Goal: Information Seeking & Learning: Learn about a topic

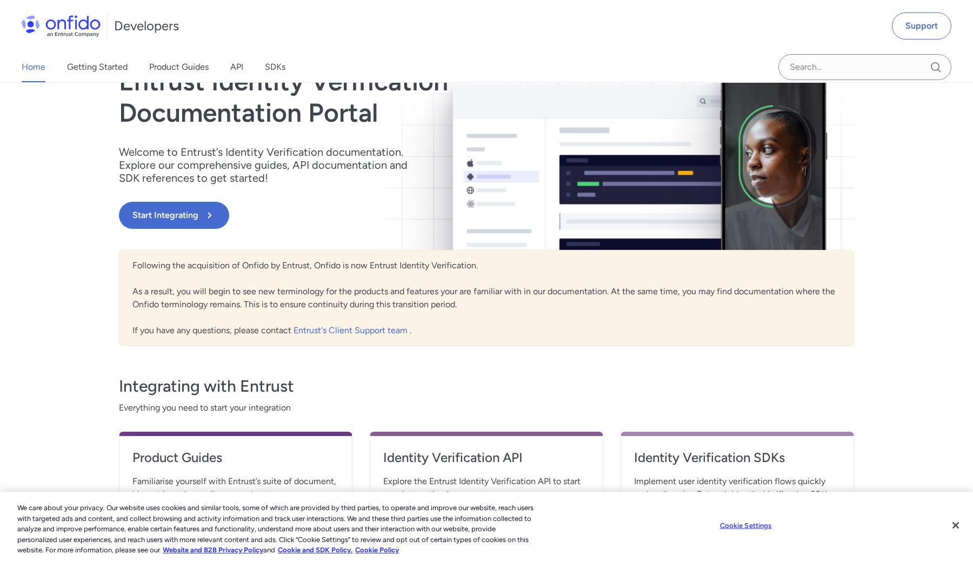
scroll to position [82, 0]
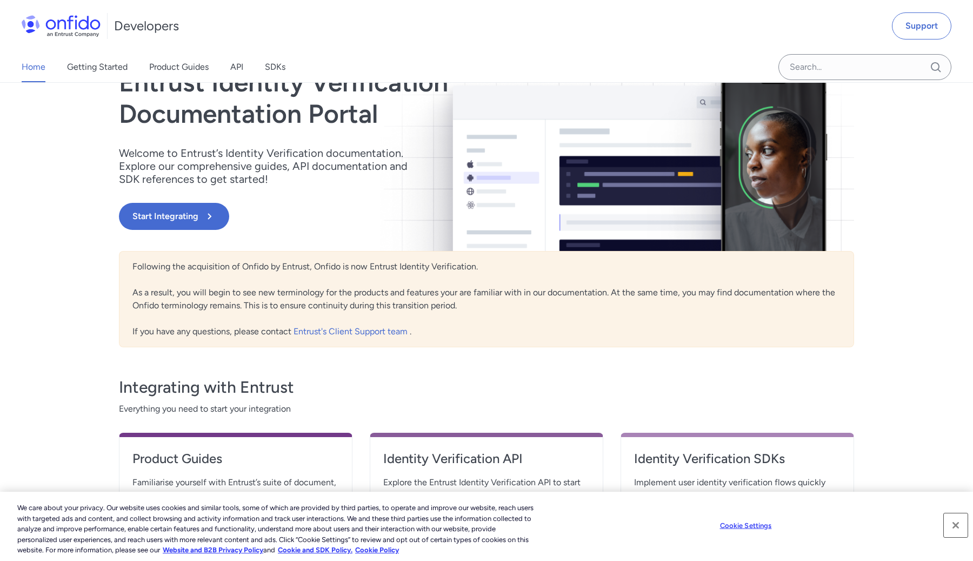
click at [955, 524] on button "Close" at bounding box center [956, 525] width 24 height 24
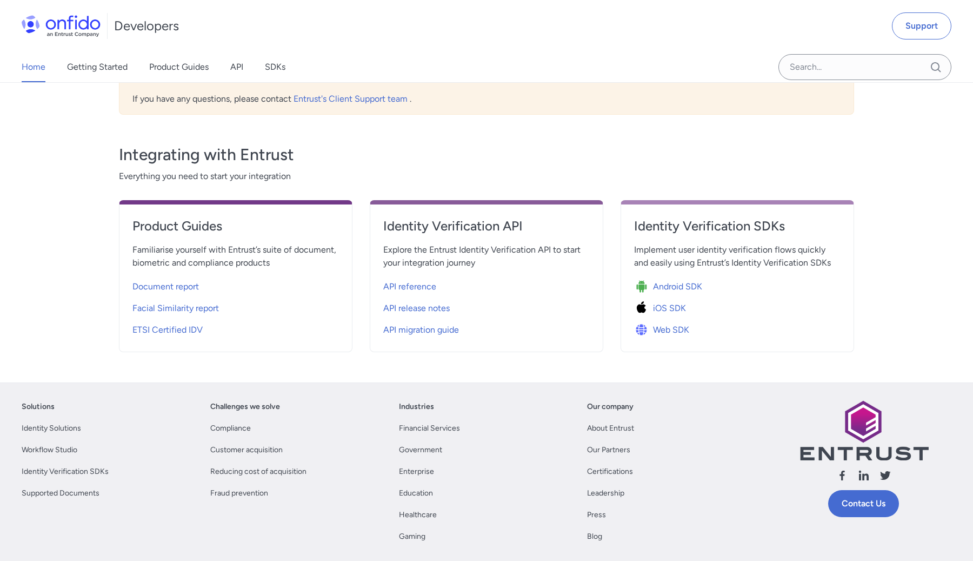
scroll to position [315, 0]
click at [424, 284] on span "API reference" at bounding box center [409, 285] width 53 height 13
select select "http"
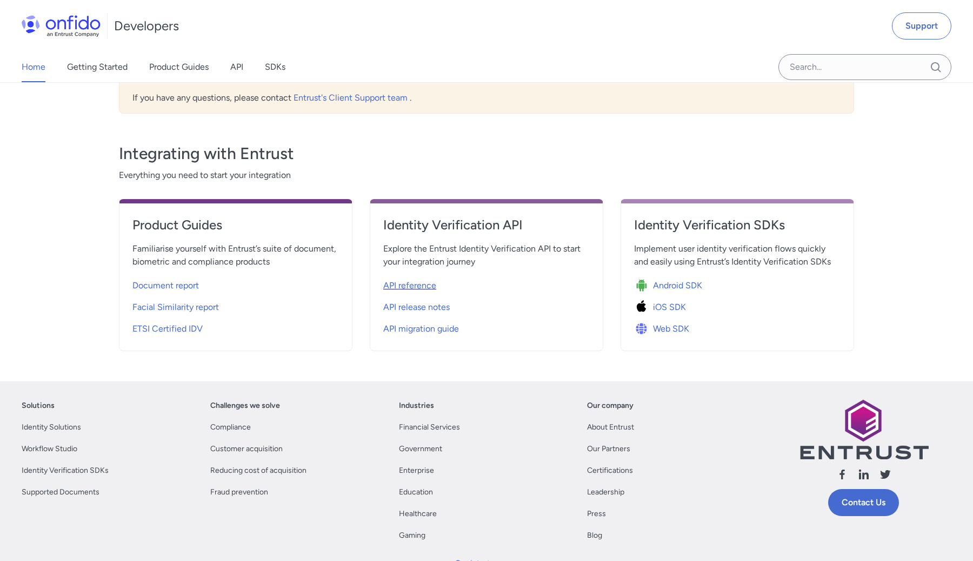
select select "http"
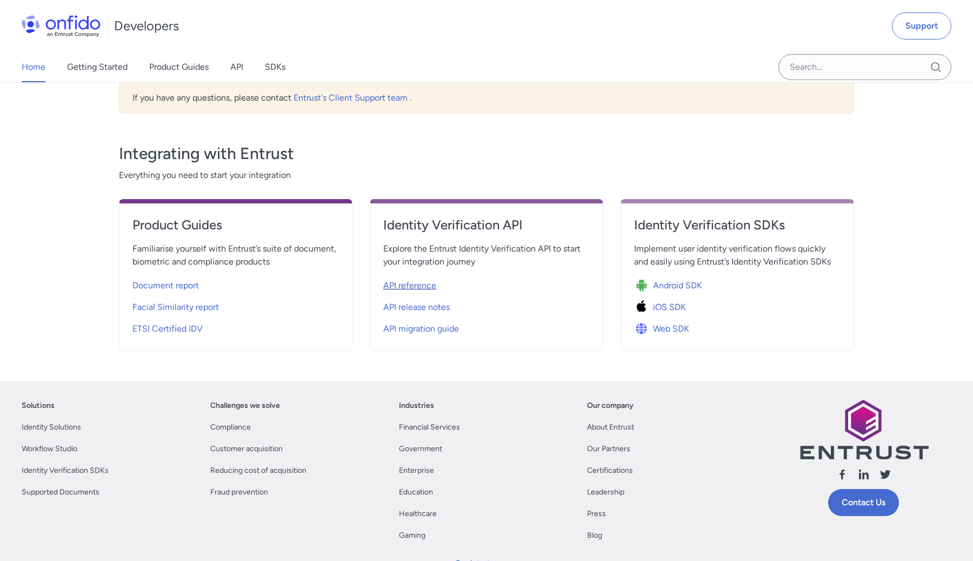
select select "http"
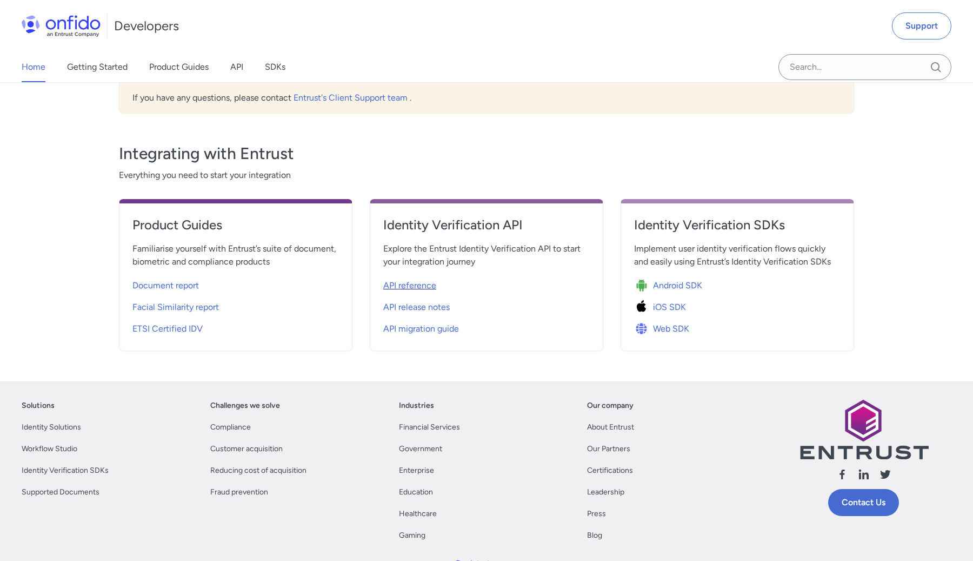
select select "http"
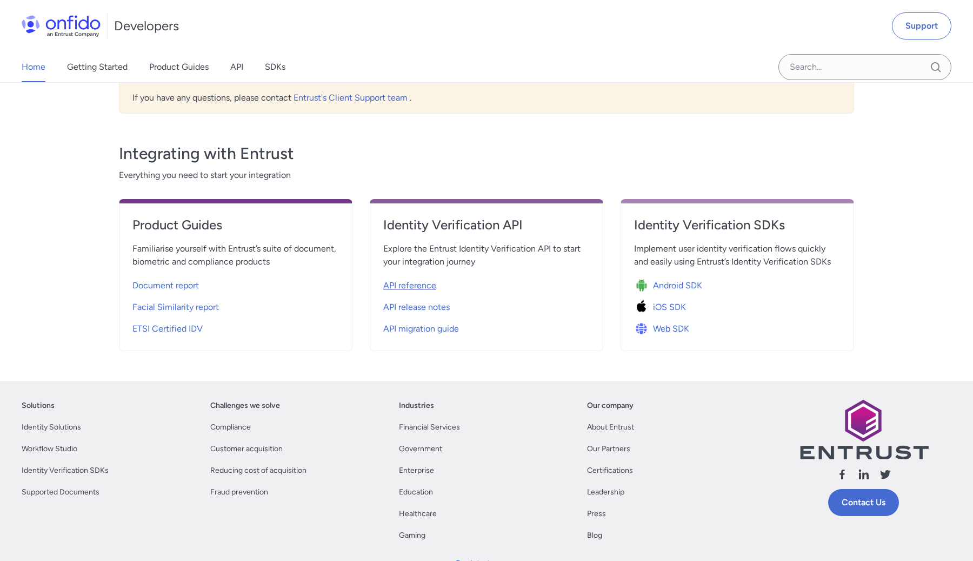
select select "http"
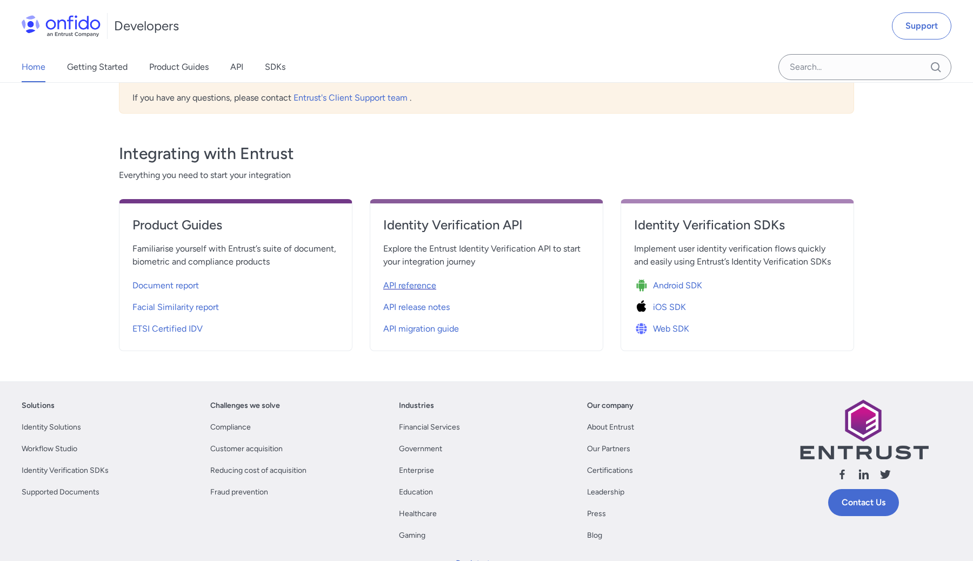
select select "http"
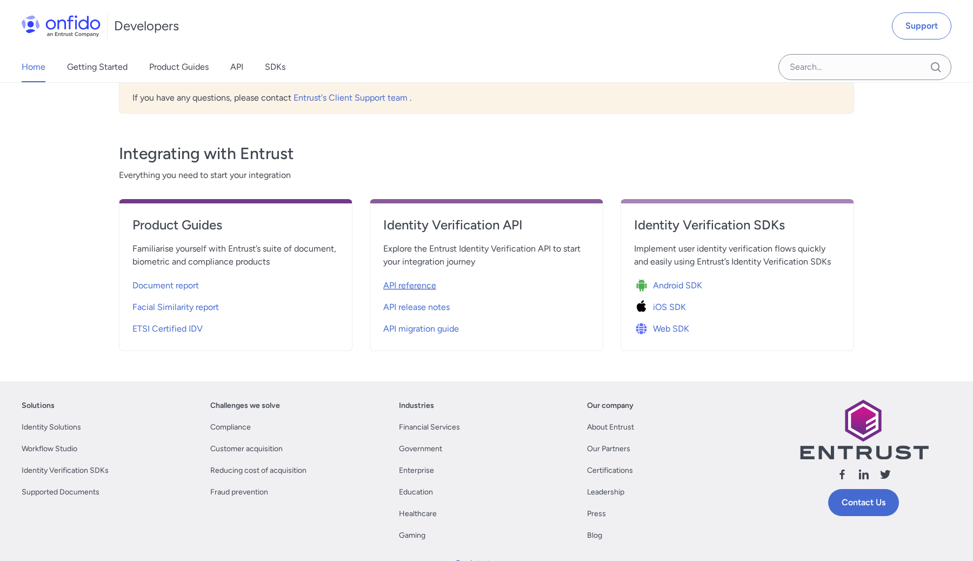
select select "http"
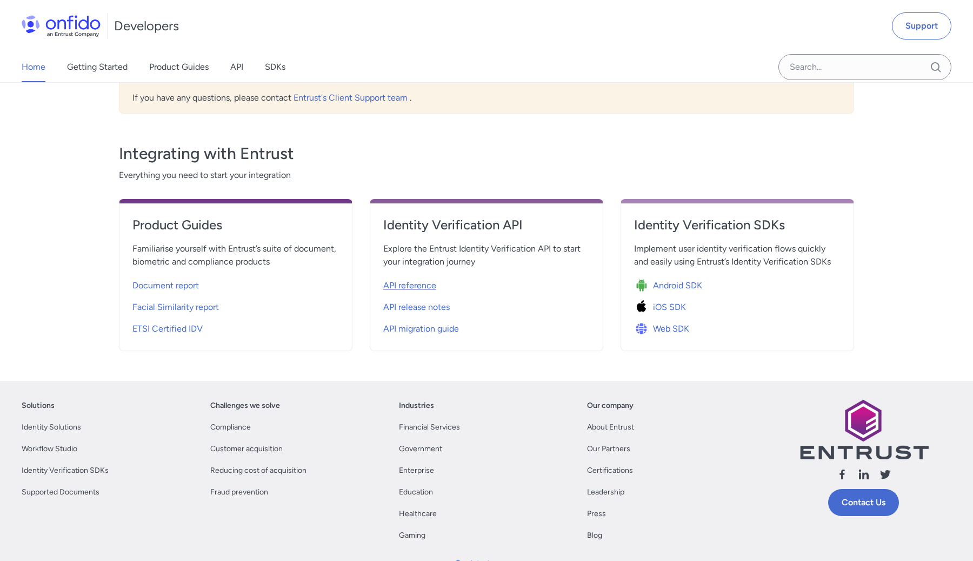
select select "http"
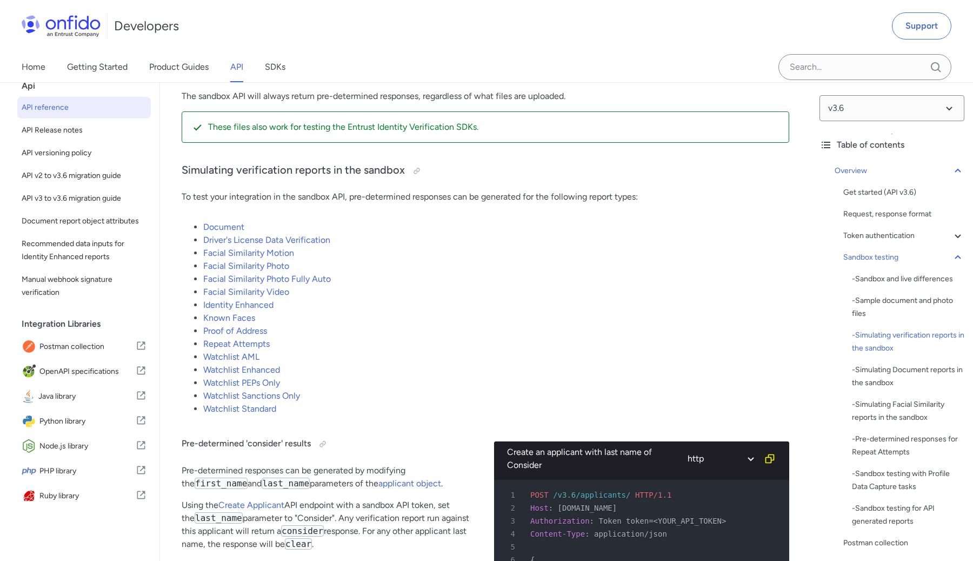
scroll to position [2064, 0]
click at [236, 238] on link "Driver's License Data Verification" at bounding box center [266, 239] width 127 height 10
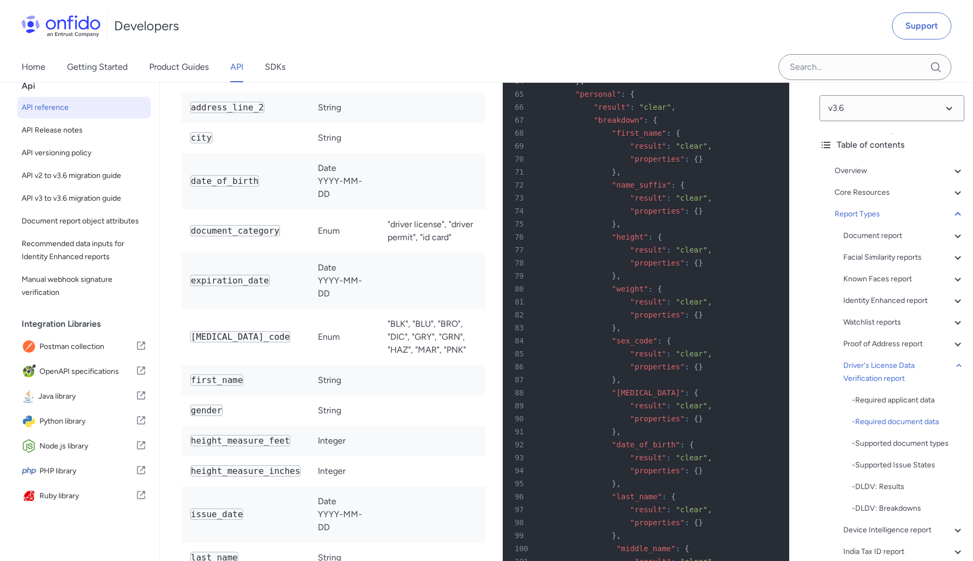
scroll to position [74238, 0]
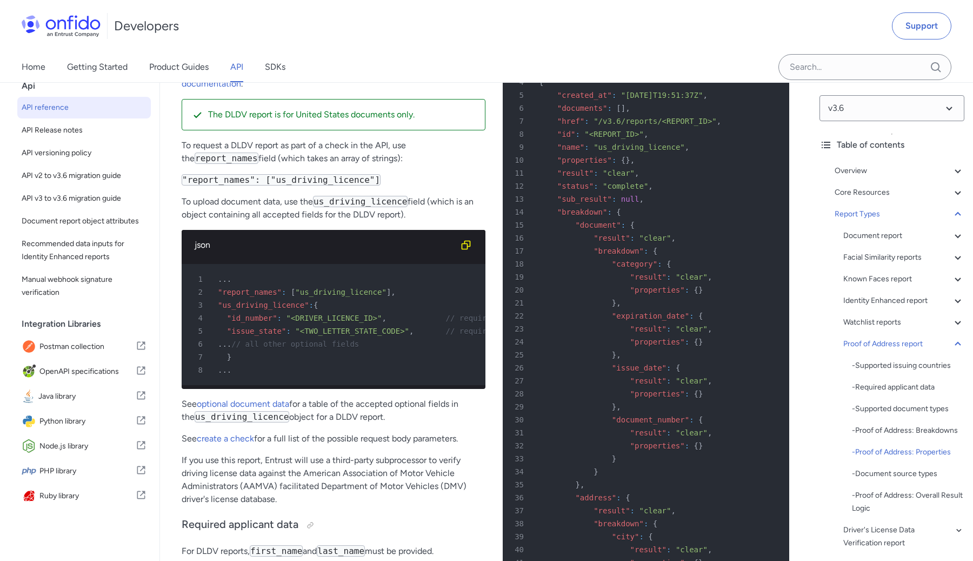
click at [241, 66] on link "API" at bounding box center [236, 67] width 13 height 30
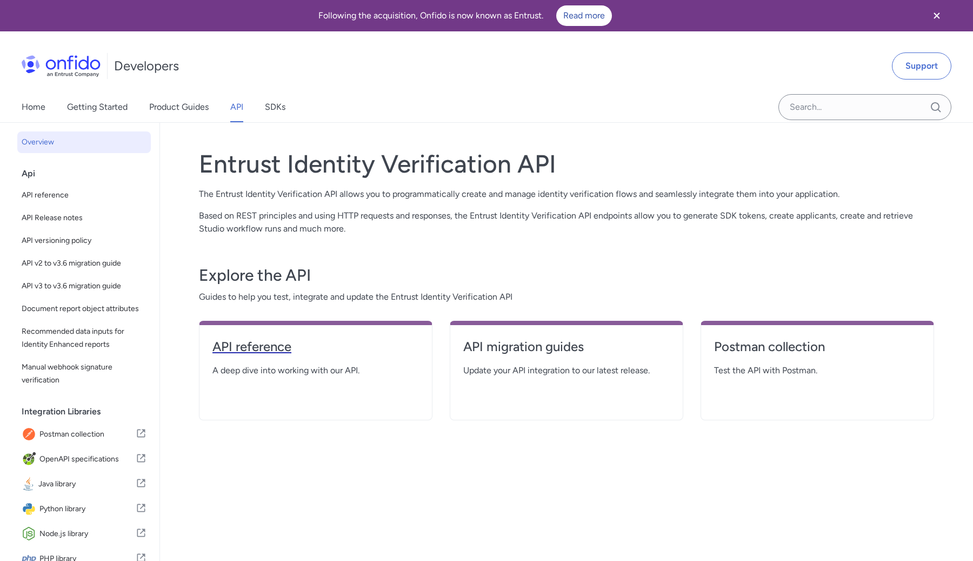
click at [303, 343] on h4 "API reference" at bounding box center [315, 346] width 207 height 17
select select "http"
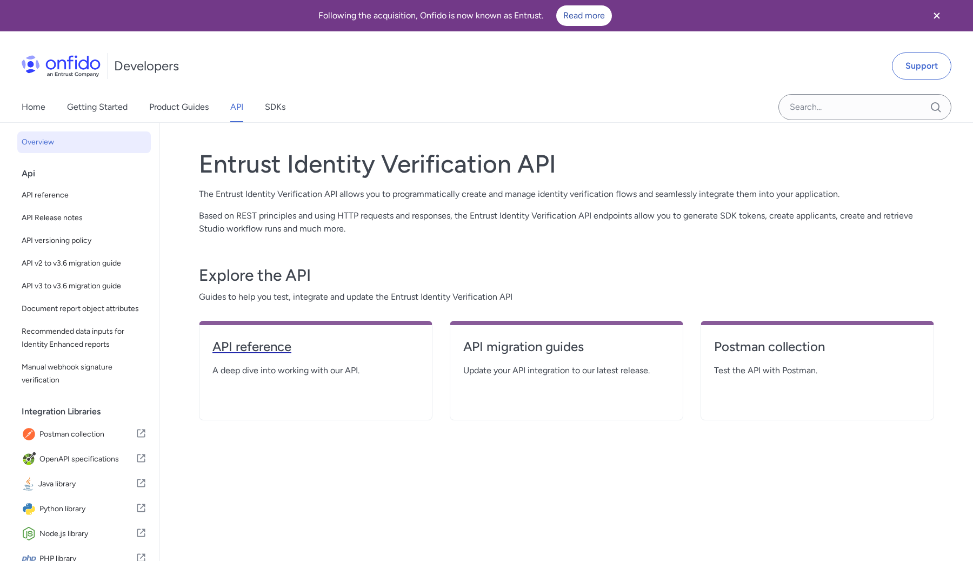
select select "http"
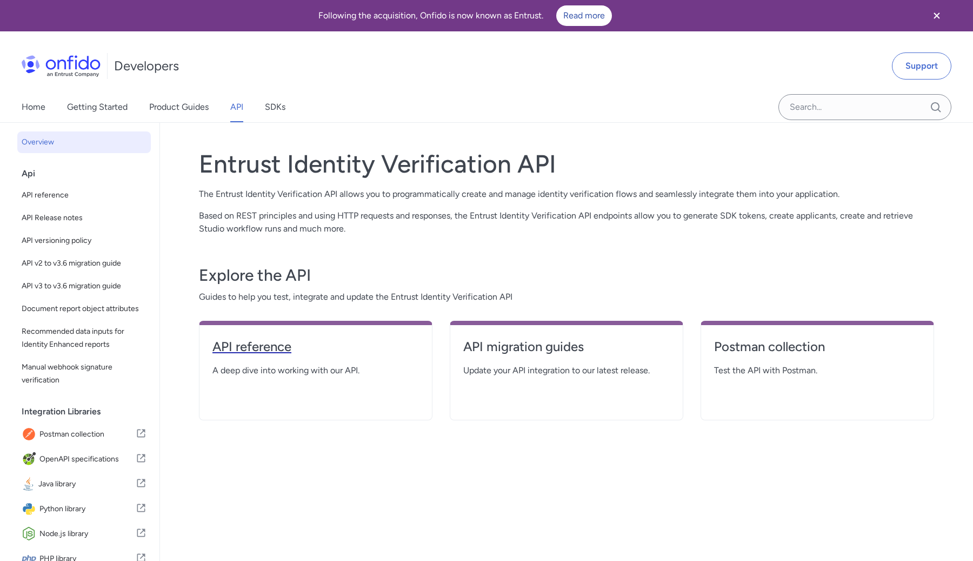
select select "http"
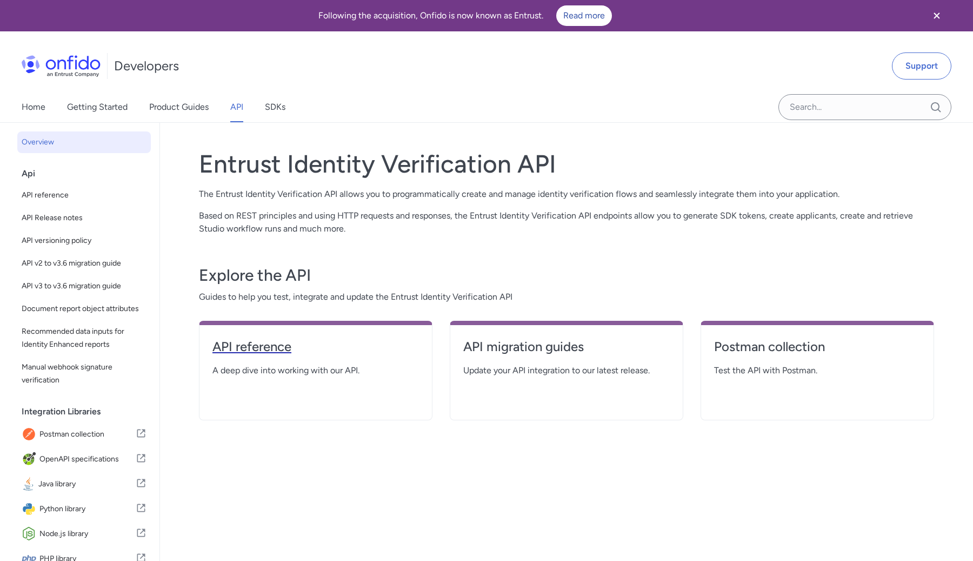
select select "http"
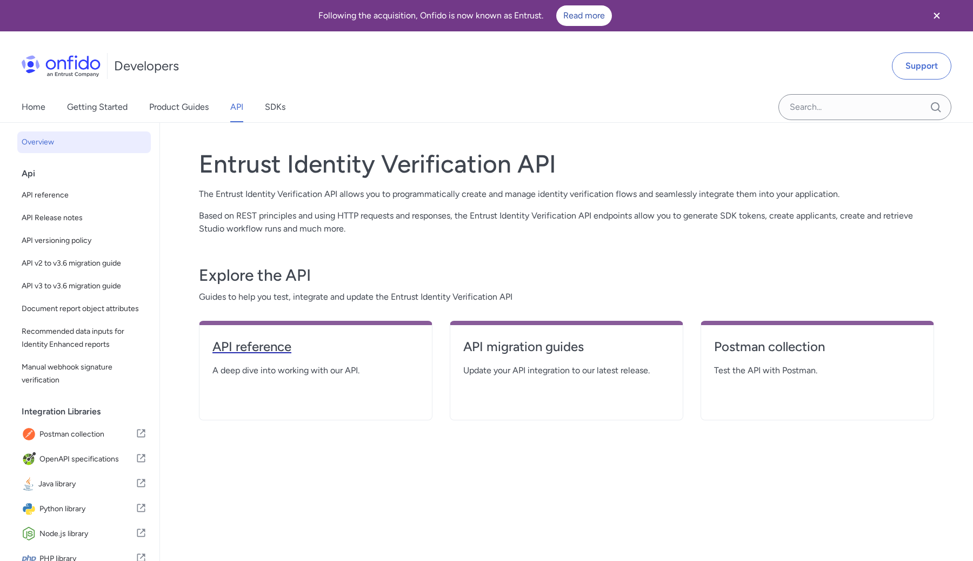
select select "http"
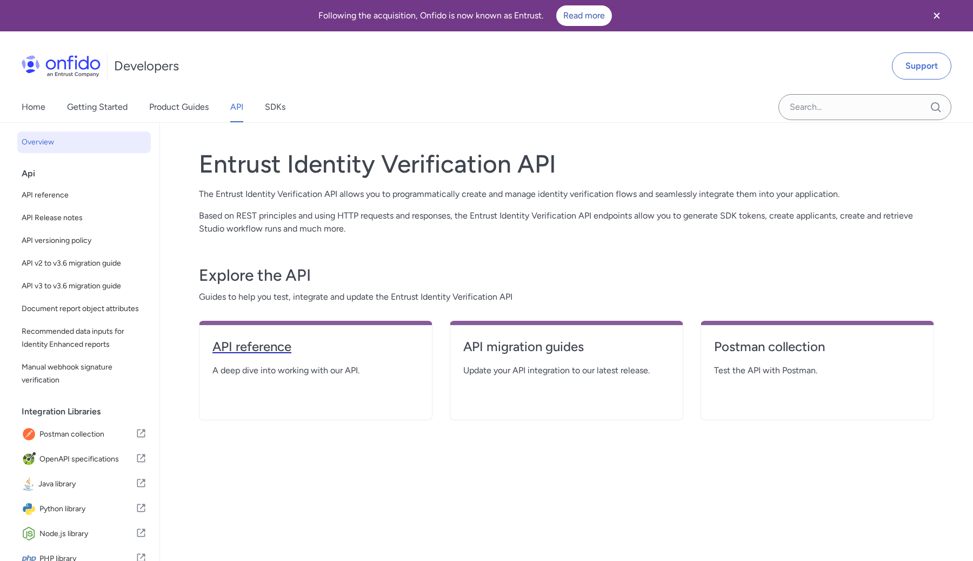
select select "http"
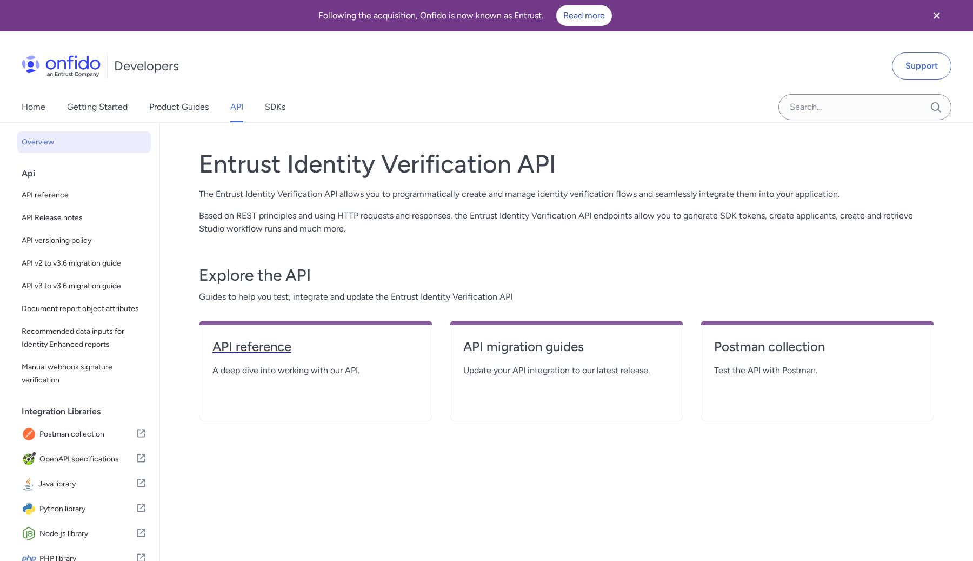
select select "http"
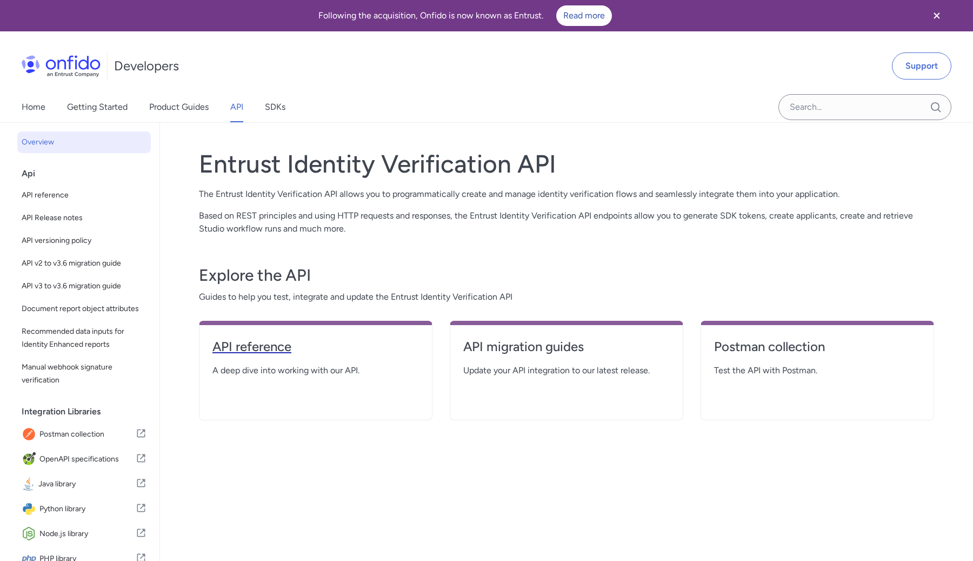
select select "http"
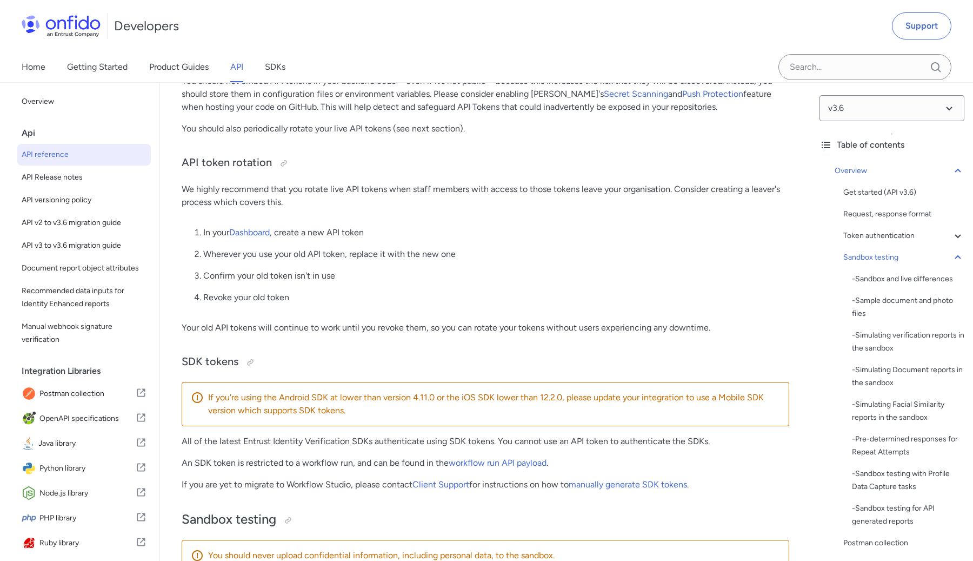
scroll to position [846, 0]
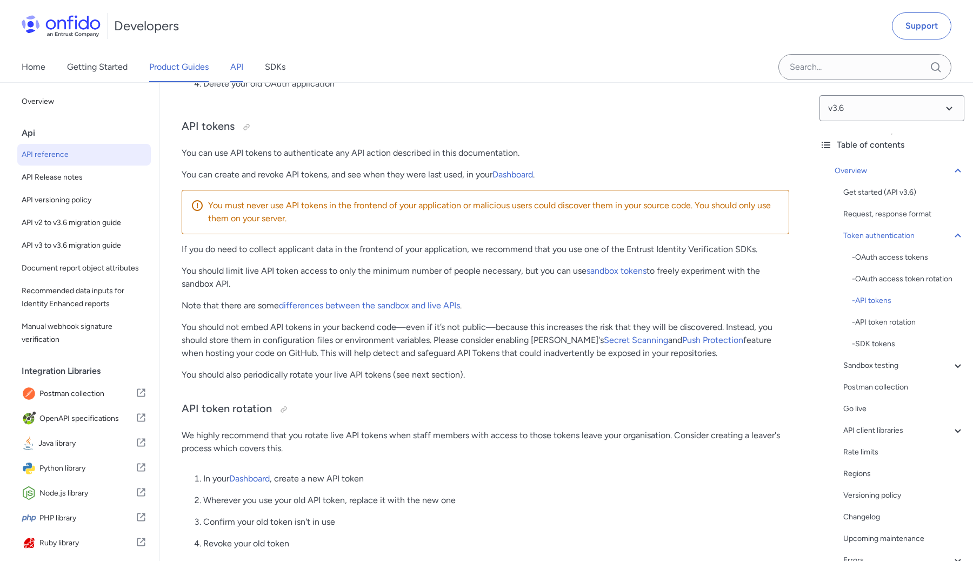
click at [166, 67] on link "Product Guides" at bounding box center [178, 67] width 59 height 30
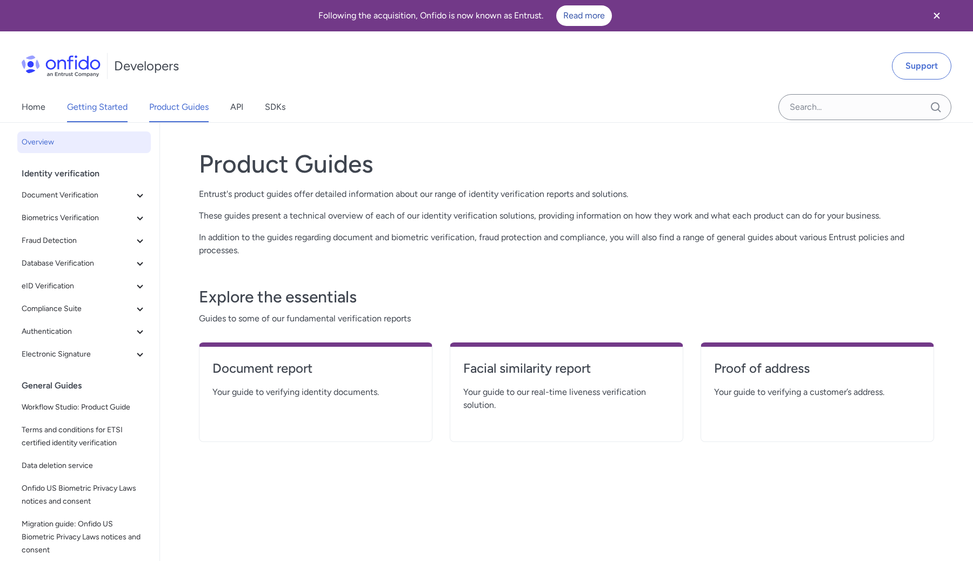
click at [95, 108] on link "Getting Started" at bounding box center [97, 107] width 61 height 30
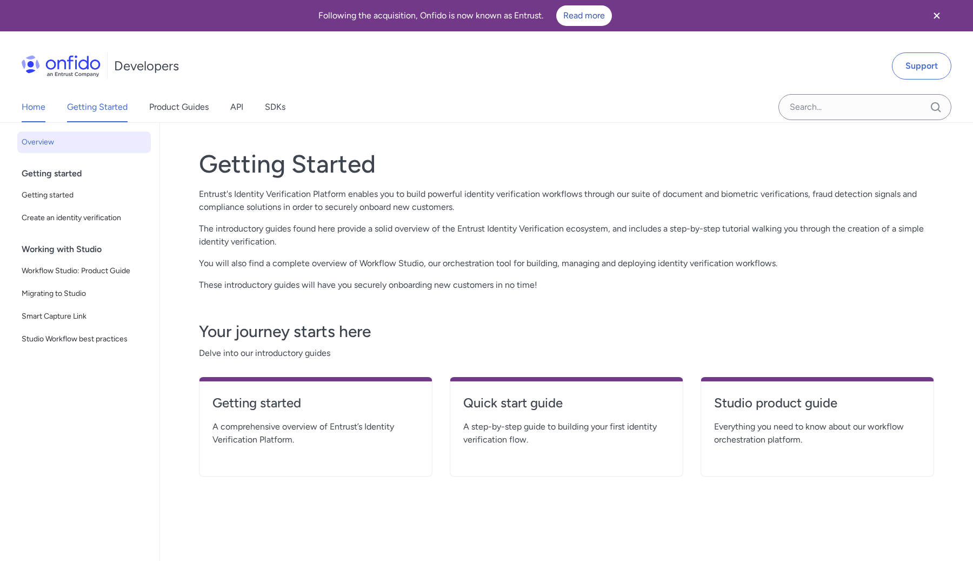
click at [41, 113] on link "Home" at bounding box center [34, 107] width 24 height 30
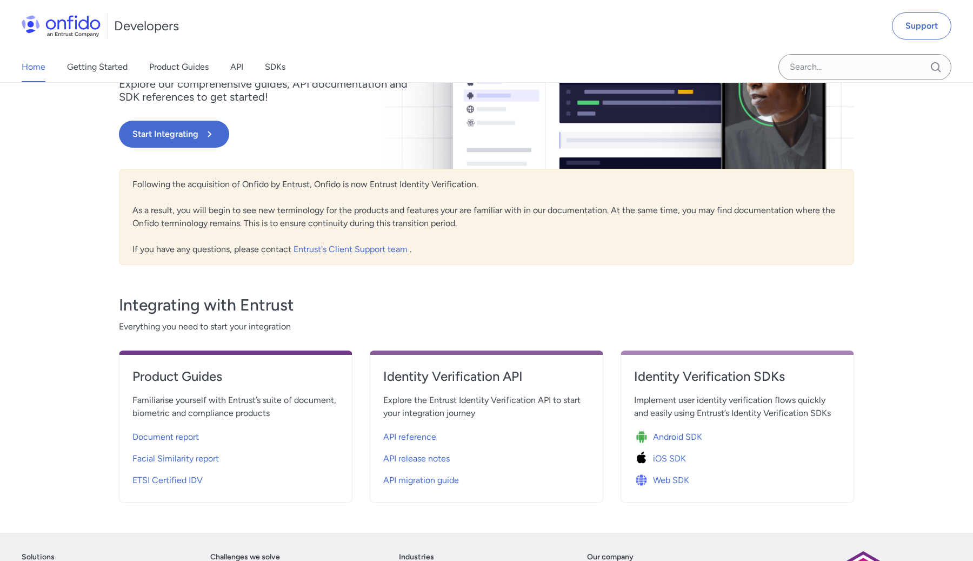
scroll to position [170, 0]
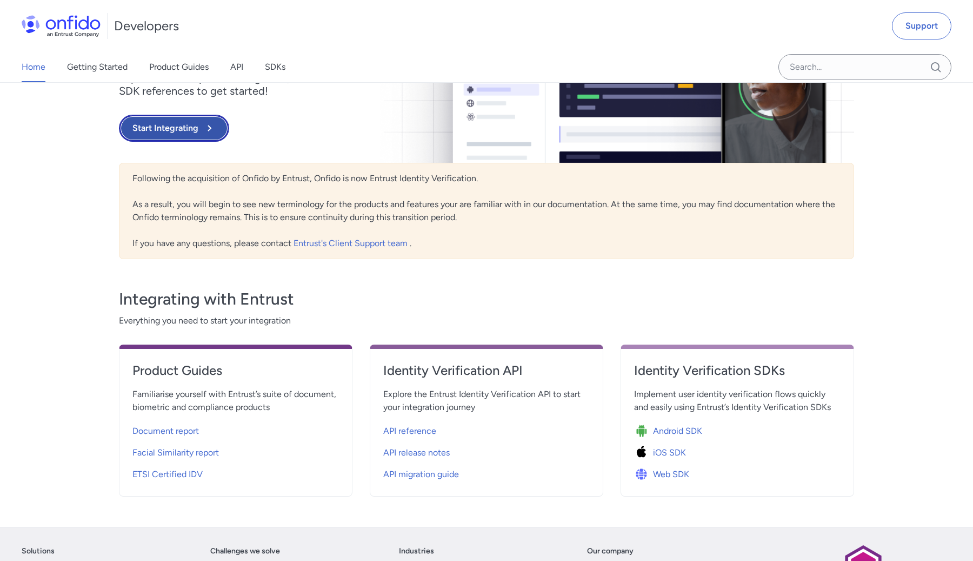
click at [198, 129] on button "Start Integrating" at bounding box center [174, 128] width 110 height 27
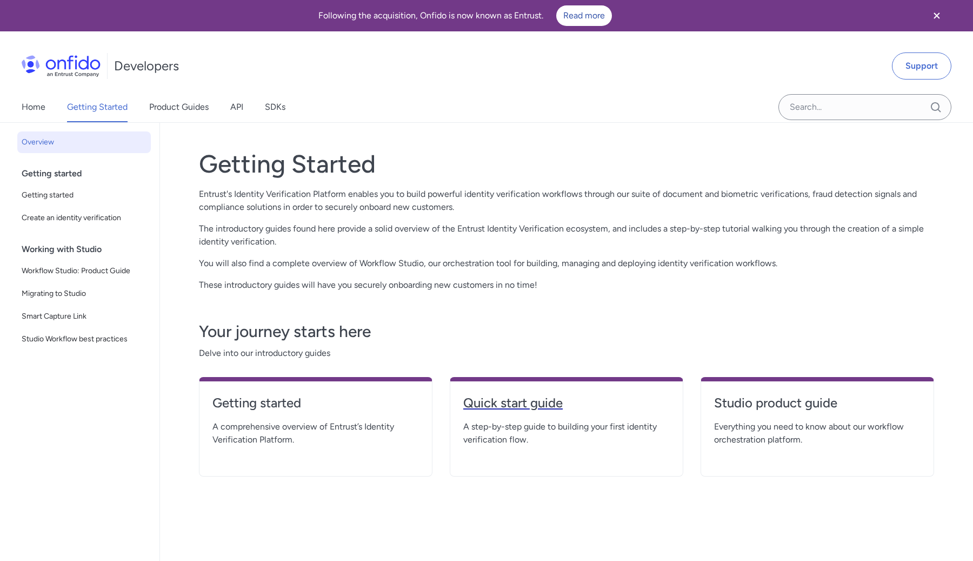
click at [500, 408] on h4 "Quick start guide" at bounding box center [566, 402] width 207 height 17
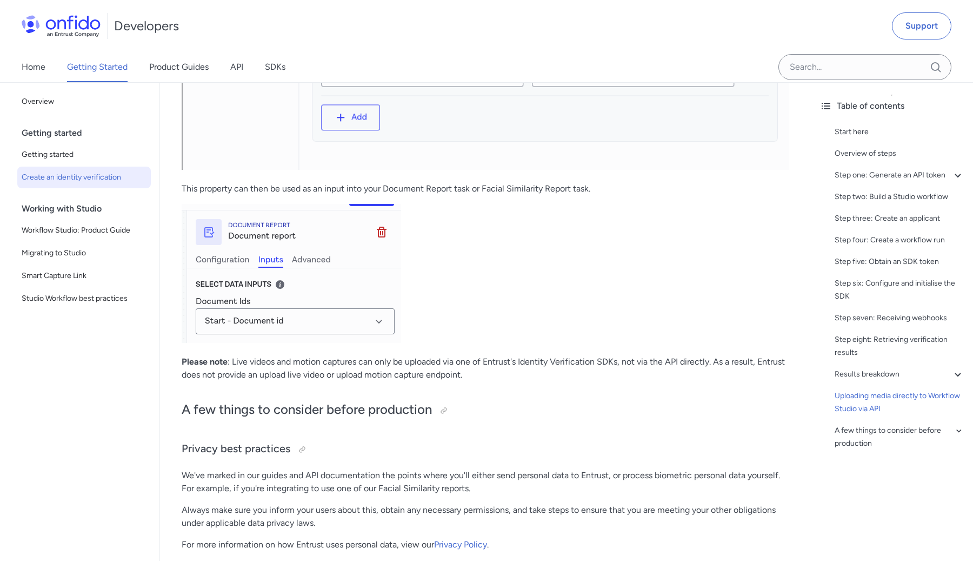
scroll to position [5090, 0]
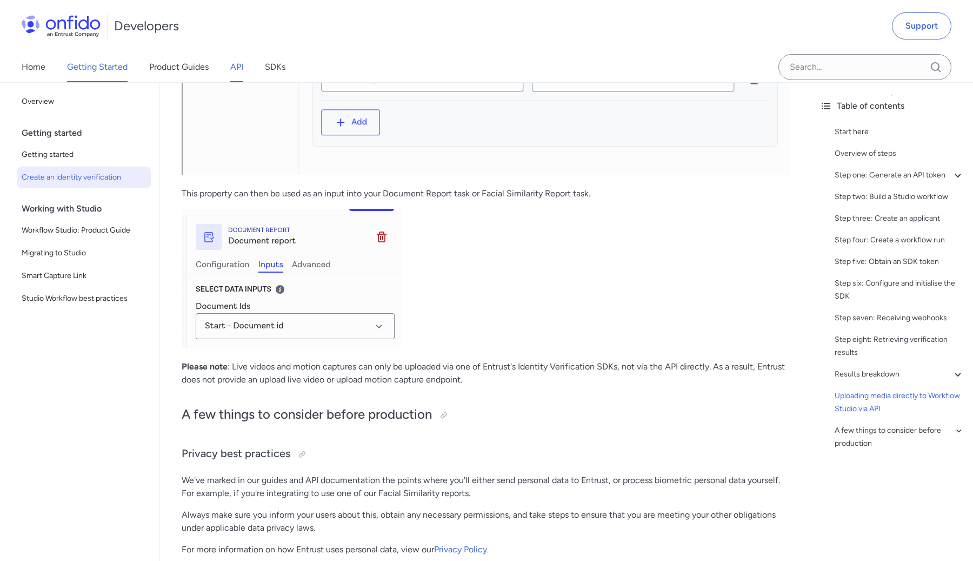
click at [242, 71] on link "API" at bounding box center [236, 67] width 13 height 30
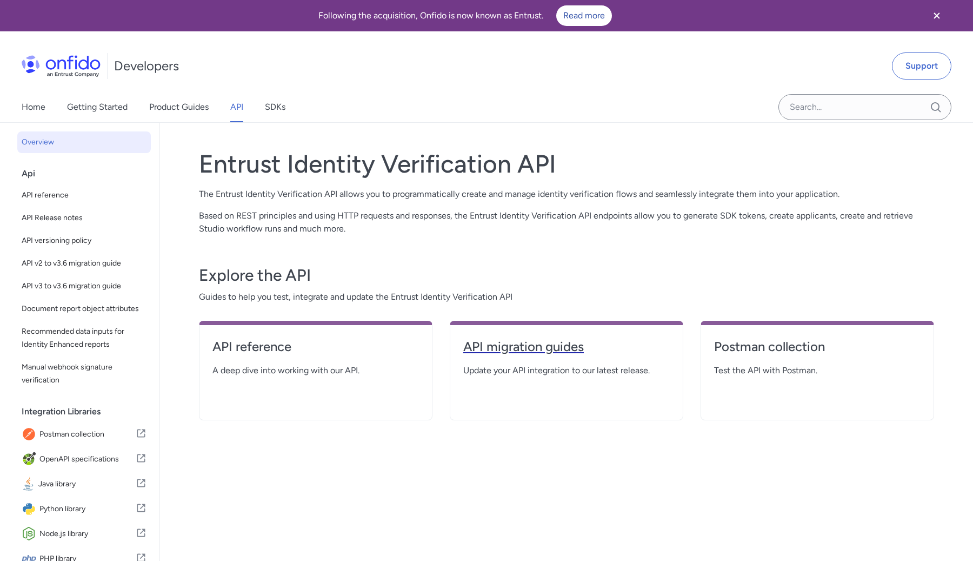
click at [539, 349] on h4 "API migration guides" at bounding box center [566, 346] width 207 height 17
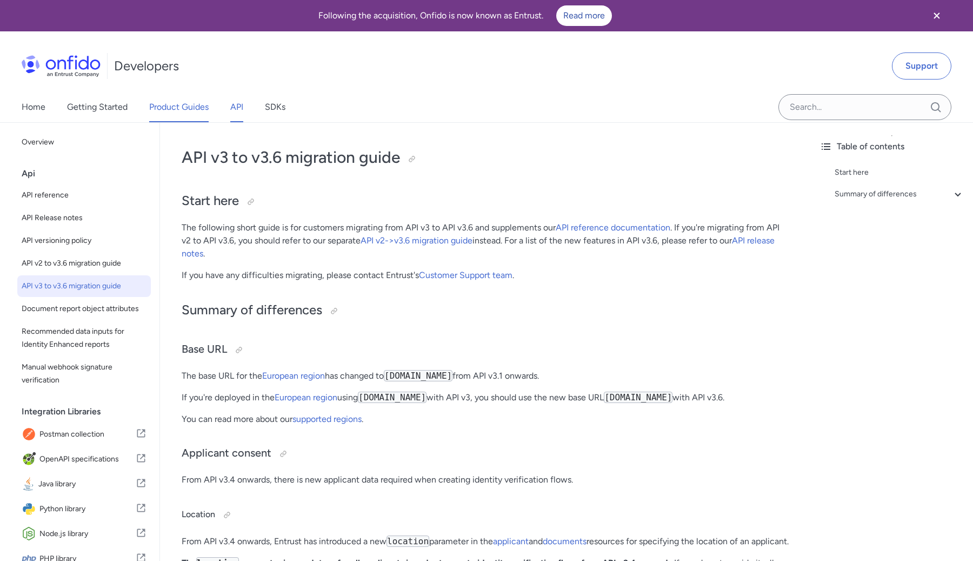
click at [180, 106] on link "Product Guides" at bounding box center [178, 107] width 59 height 30
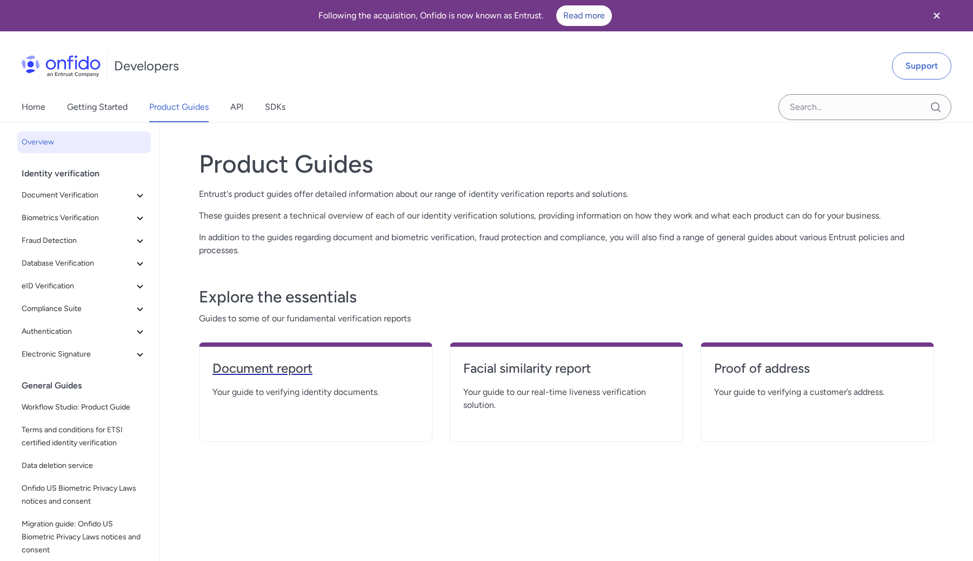
click at [327, 374] on h4 "Document report" at bounding box center [315, 368] width 207 height 17
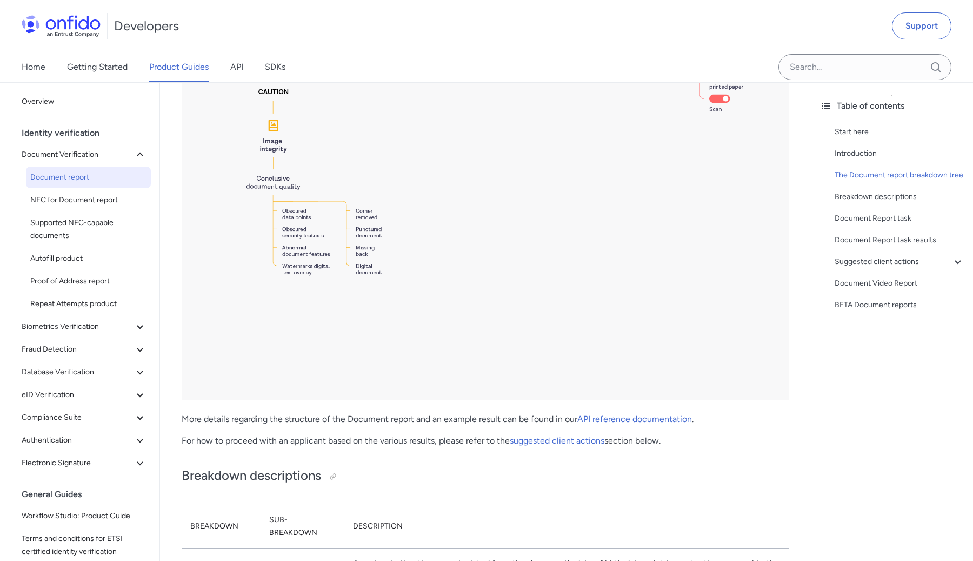
scroll to position [2376, 0]
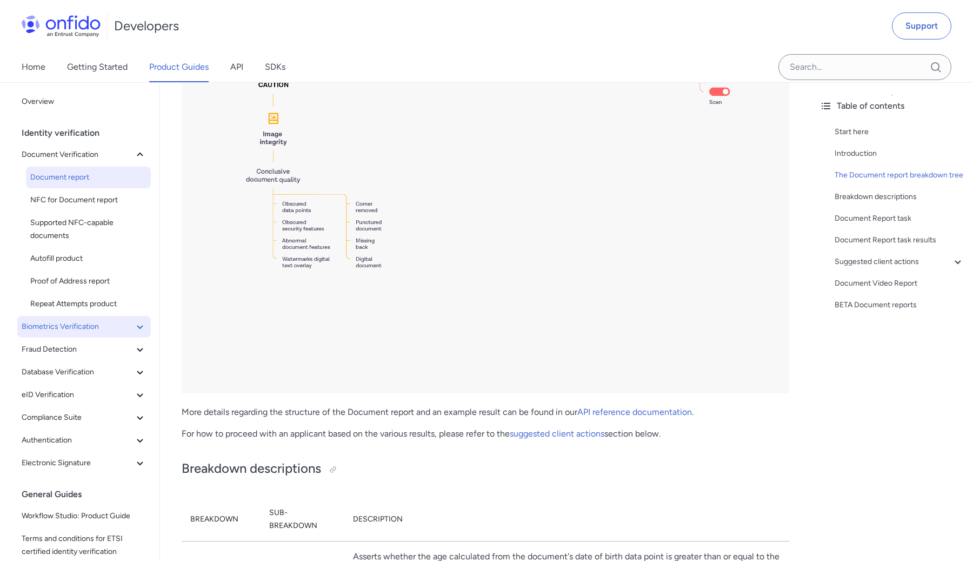
click at [85, 324] on span "Biometrics Verification" at bounding box center [78, 326] width 112 height 13
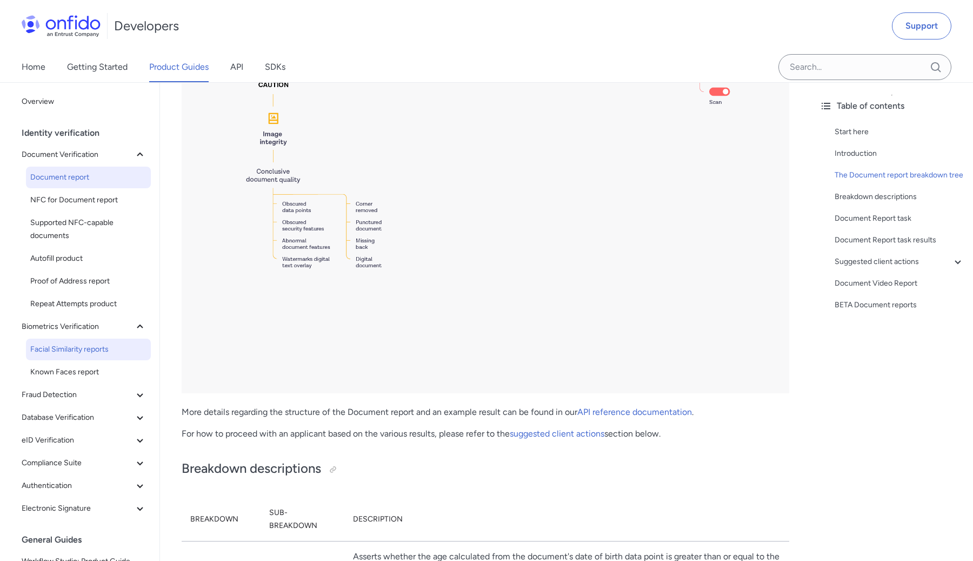
click at [79, 344] on span "Facial Similarity reports" at bounding box center [88, 349] width 116 height 13
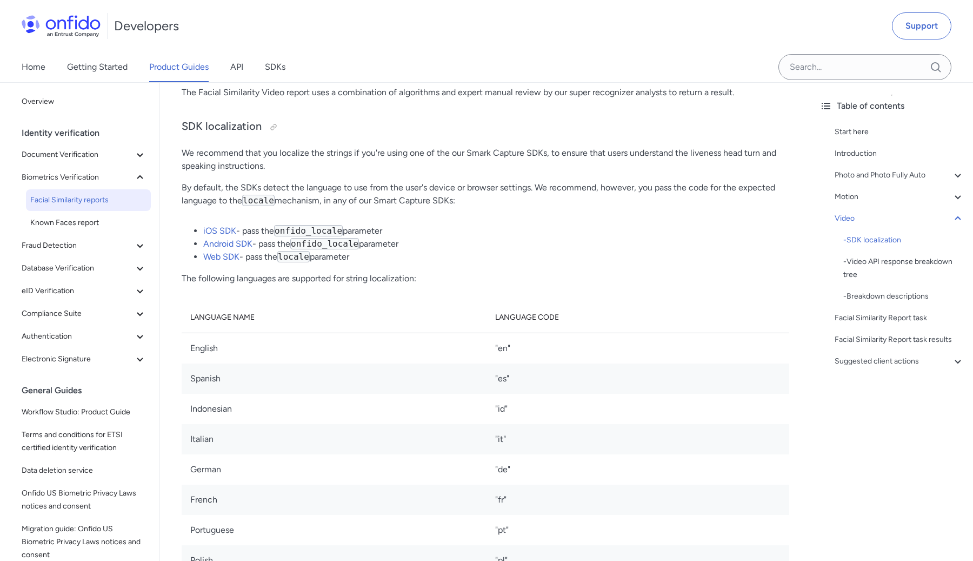
scroll to position [2496, 0]
click at [217, 251] on link "Web SDK" at bounding box center [221, 256] width 36 height 10
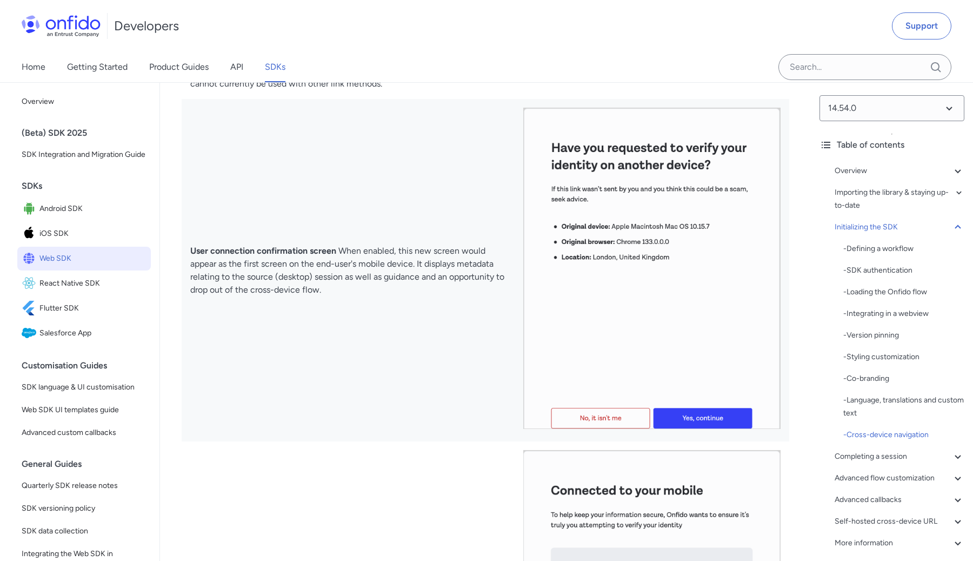
scroll to position [9386, 0]
click at [118, 228] on span "iOS SDK" at bounding box center [92, 233] width 107 height 15
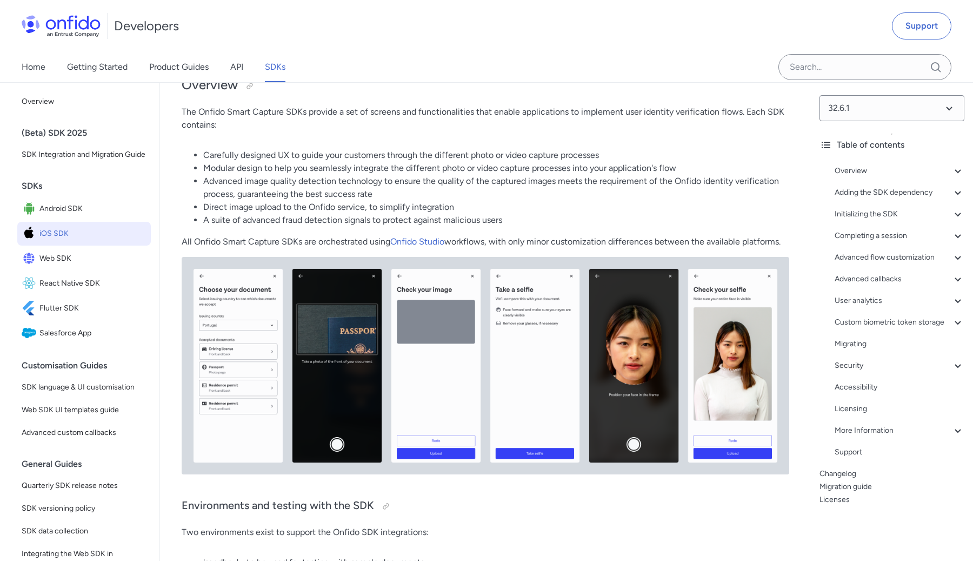
scroll to position [146, 0]
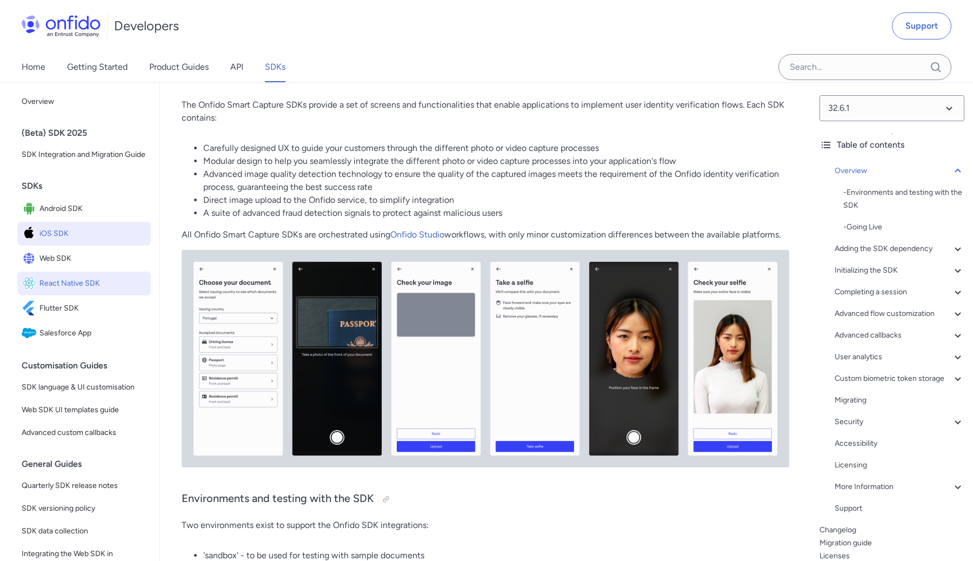
click at [111, 276] on span "React Native SDK" at bounding box center [92, 283] width 107 height 15
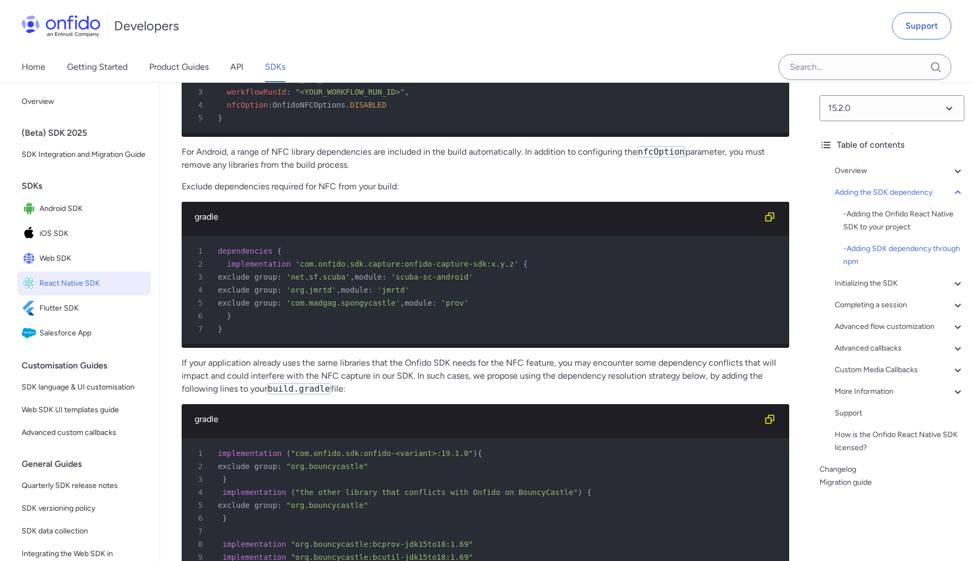
scroll to position [3270, 0]
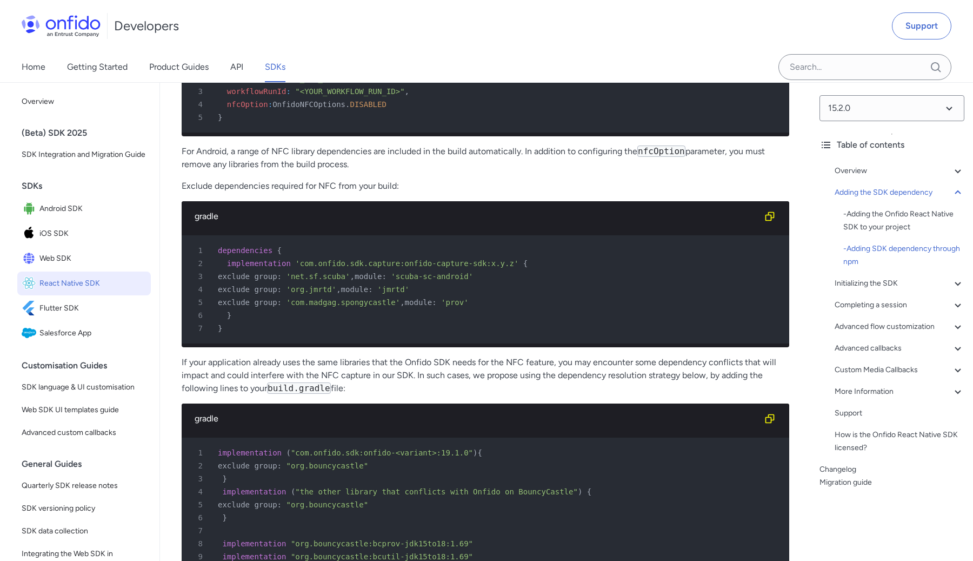
click at [508, 242] on pre "1 dependencies { 2 implementation 'com.onfido.sdk.capture:onfido-capture-sdk:x.…" at bounding box center [486, 289] width 608 height 108
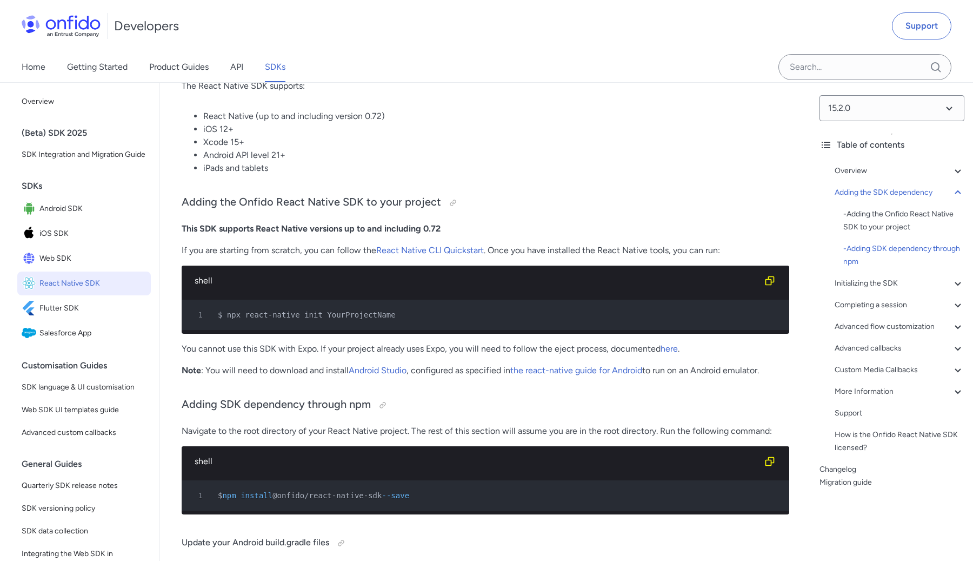
scroll to position [0, 0]
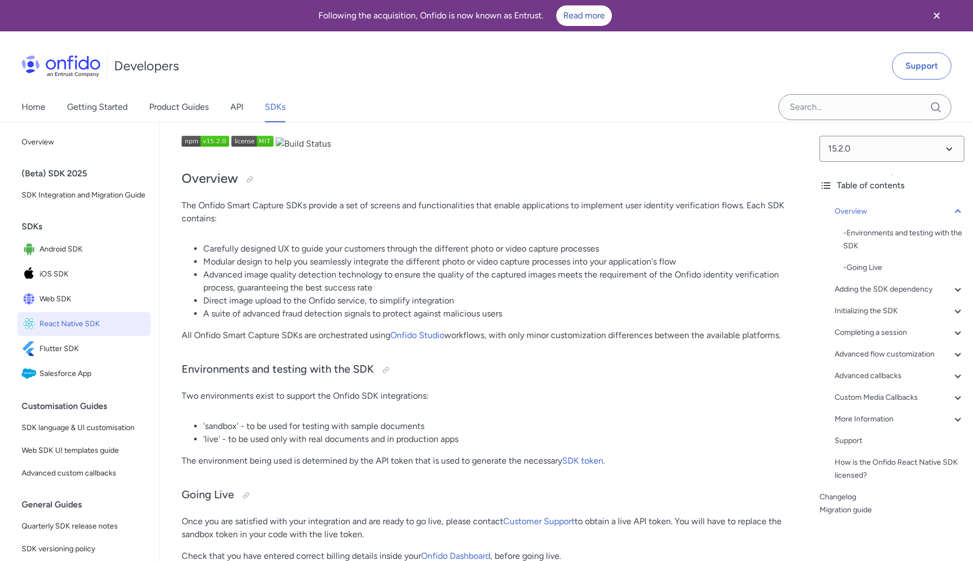
click at [284, 104] on link "SDKs" at bounding box center [275, 107] width 21 height 30
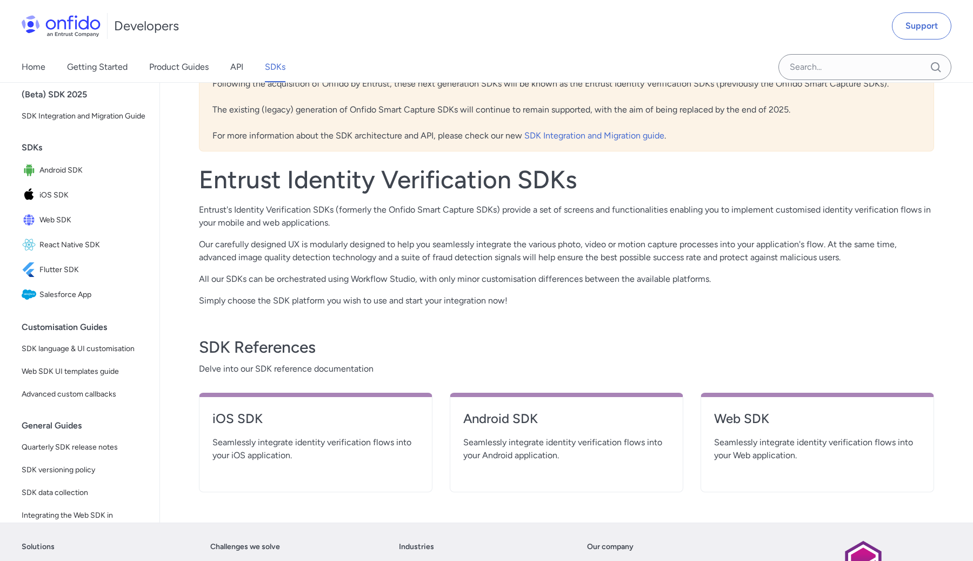
scroll to position [157, 0]
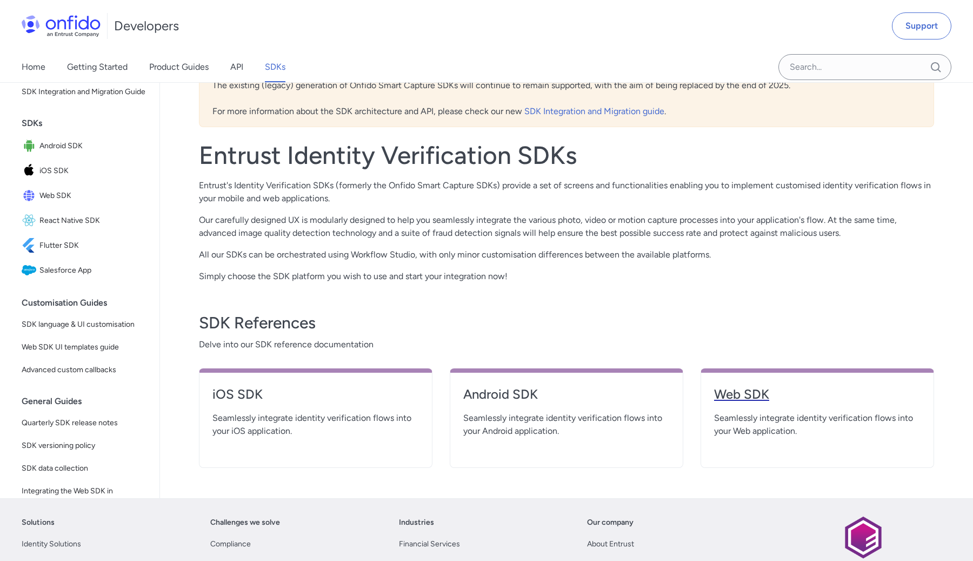
click at [752, 404] on link "Web SDK" at bounding box center [817, 399] width 207 height 26
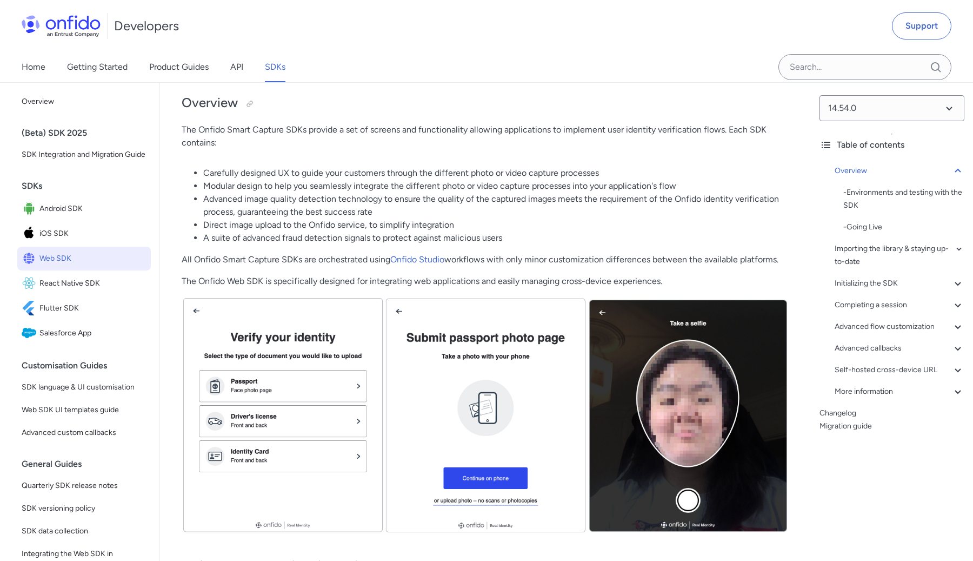
scroll to position [120, 0]
